Goal: Transaction & Acquisition: Book appointment/travel/reservation

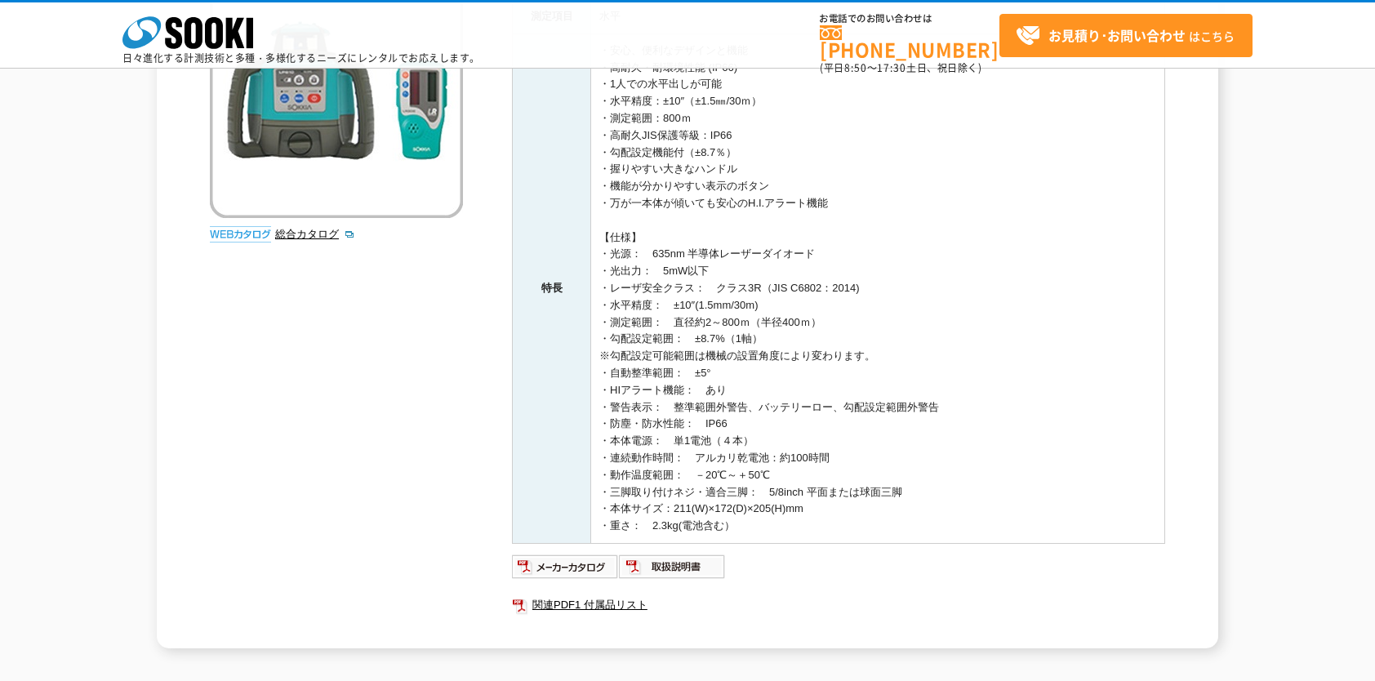
scroll to position [265, 0]
click at [572, 567] on img at bounding box center [565, 565] width 107 height 26
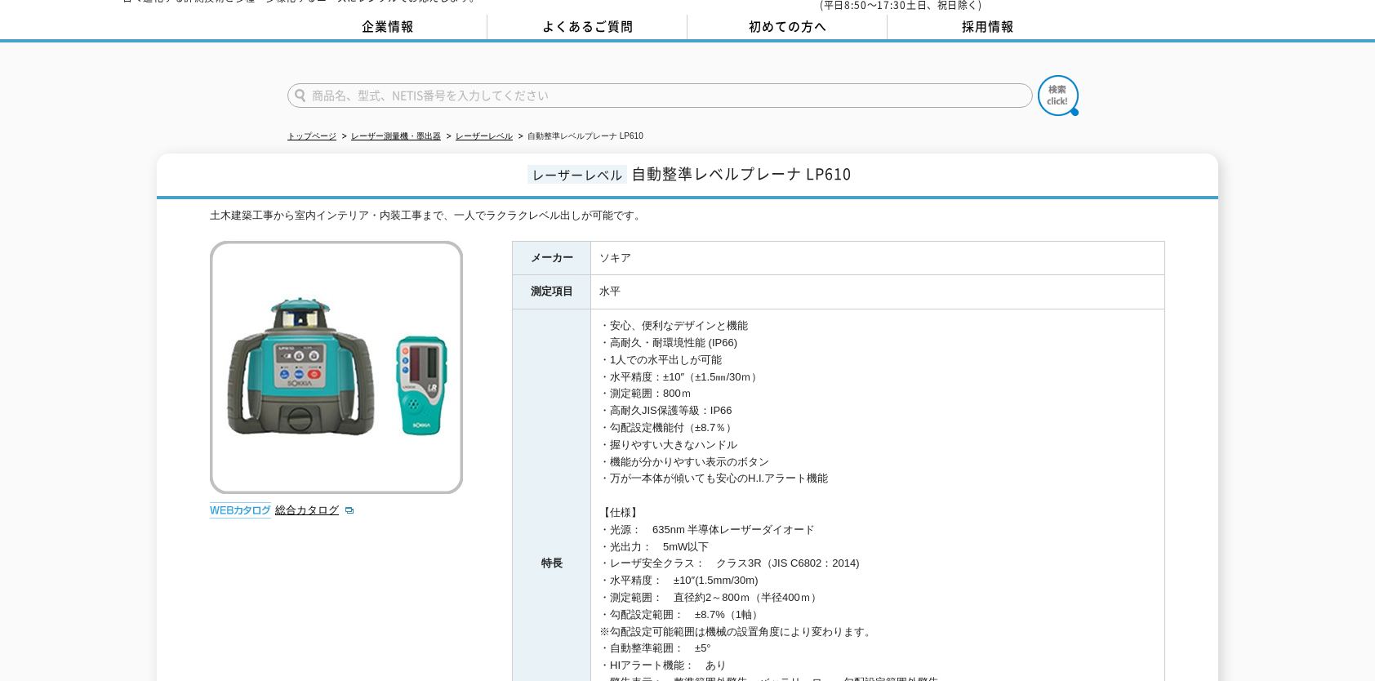
scroll to position [0, 0]
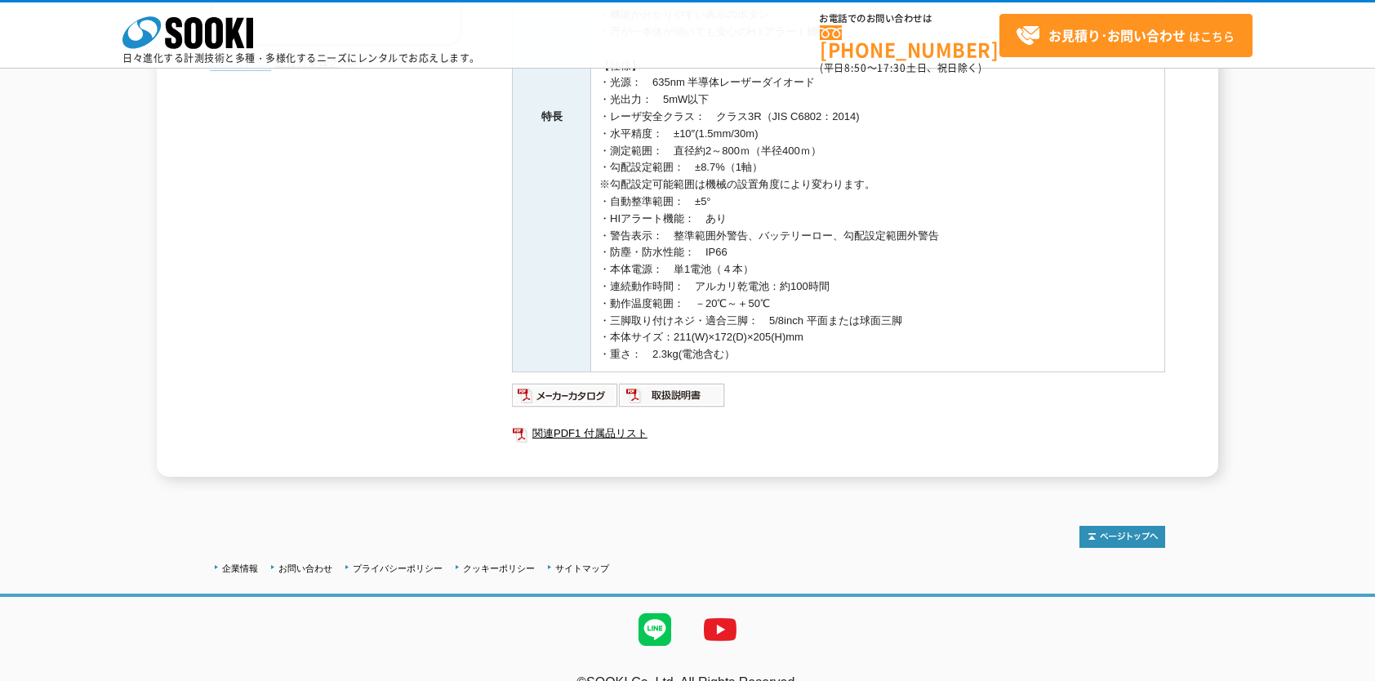
scroll to position [461, 0]
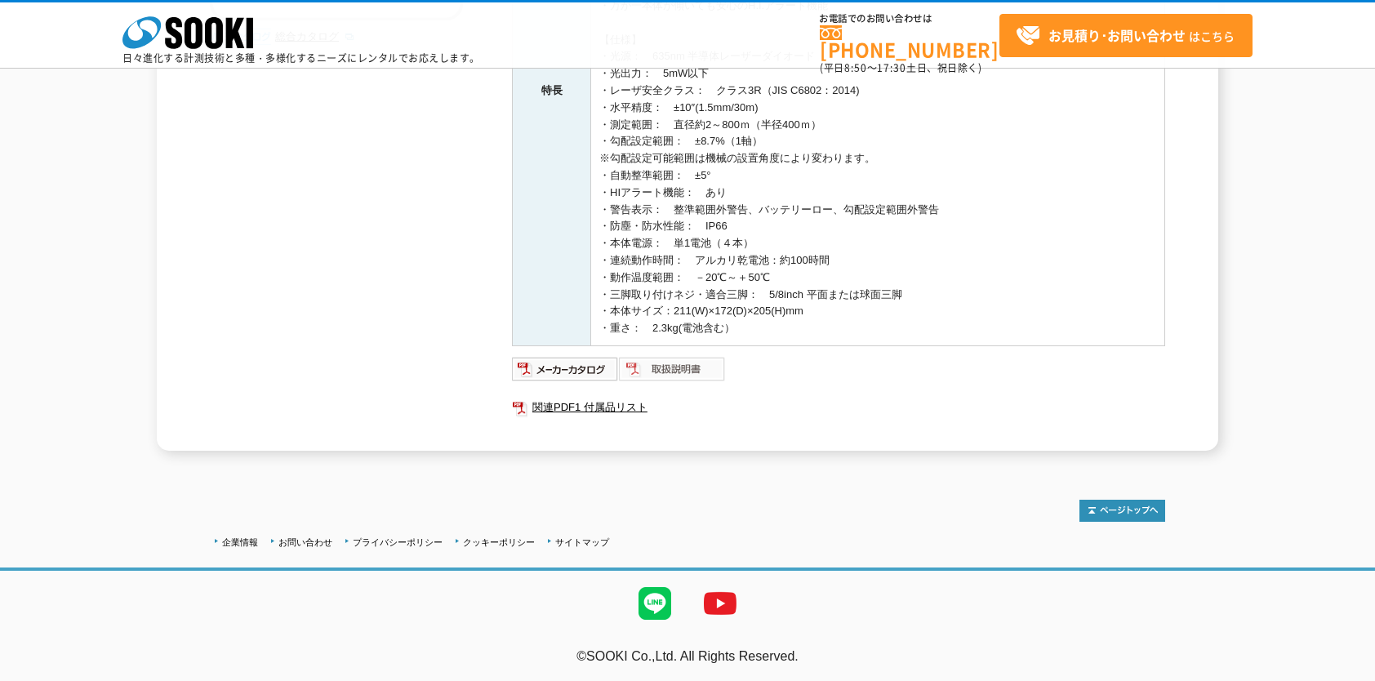
click at [644, 356] on img at bounding box center [672, 369] width 107 height 26
